Goal: Task Accomplishment & Management: Manage account settings

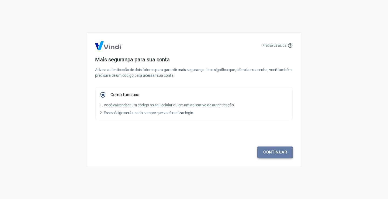
click at [288, 157] on link "Continuar" at bounding box center [275, 152] width 36 height 11
